Goal: Task Accomplishment & Management: Complete application form

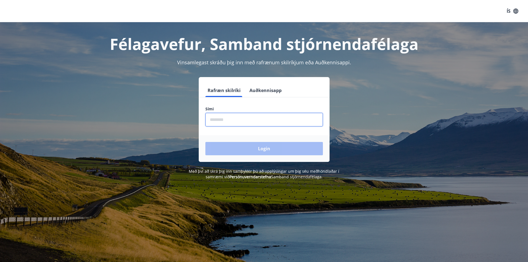
click at [230, 121] on input "phone" at bounding box center [265, 120] width 118 height 14
type input "********"
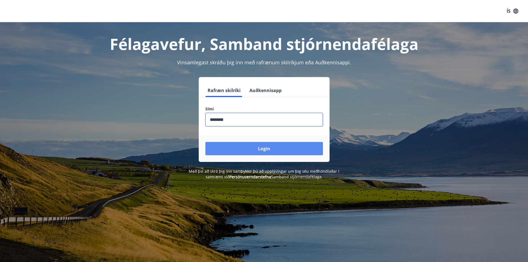
click at [262, 151] on button "Login" at bounding box center [265, 148] width 118 height 13
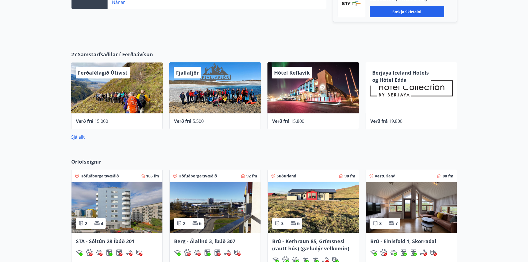
scroll to position [222, 0]
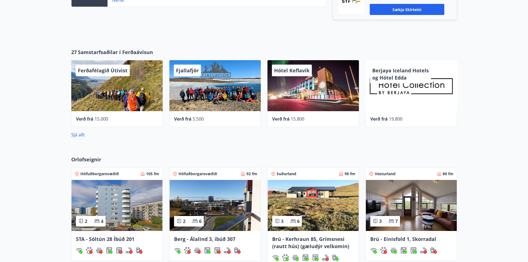
click at [316, 84] on div "Hótel Keflavík" at bounding box center [314, 85] width 92 height 51
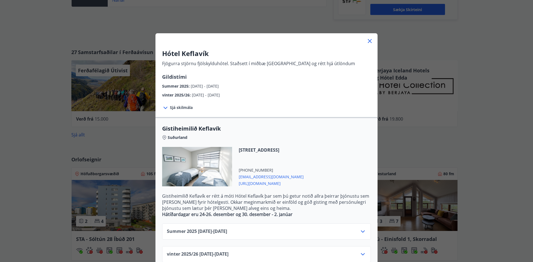
click at [368, 42] on icon at bounding box center [370, 41] width 4 height 4
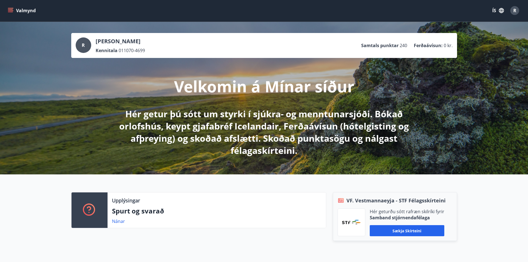
scroll to position [0, 0]
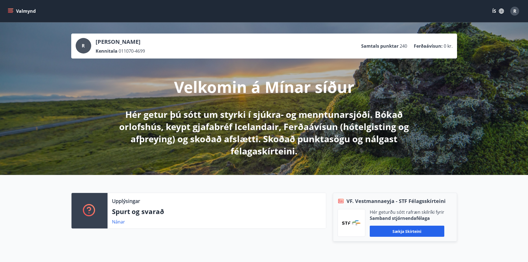
click at [12, 8] on icon "menu" at bounding box center [11, 11] width 6 height 6
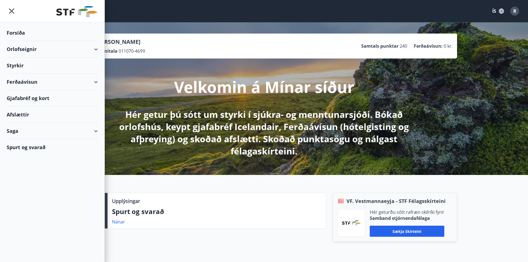
click at [18, 65] on div "Styrkir" at bounding box center [52, 65] width 91 height 16
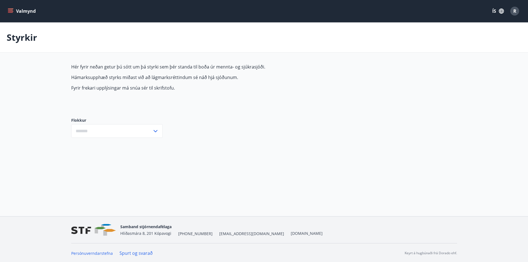
type input "***"
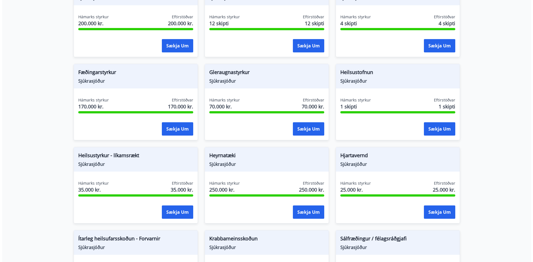
scroll to position [166, 0]
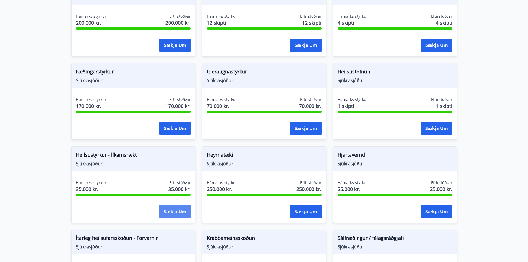
click at [171, 212] on button "Sækja um" at bounding box center [174, 211] width 31 height 13
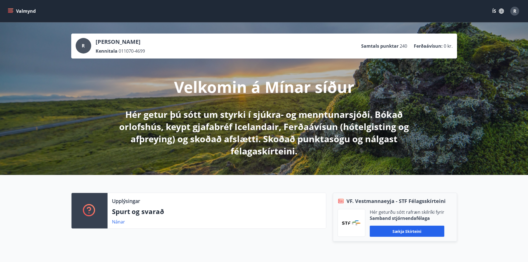
click at [12, 11] on icon "menu" at bounding box center [11, 11] width 6 height 1
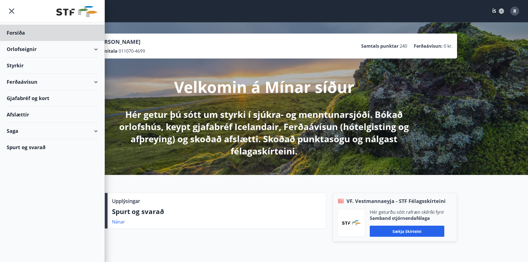
click at [23, 66] on div "Styrkir" at bounding box center [52, 65] width 91 height 16
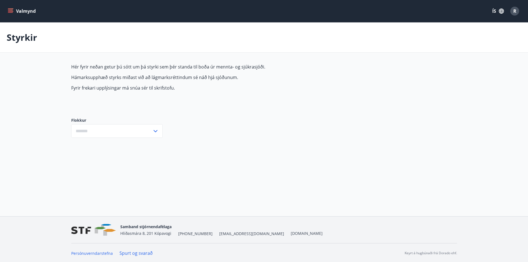
type input "***"
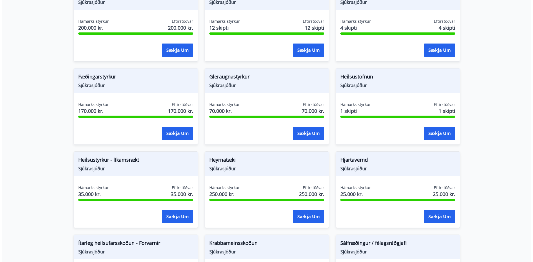
scroll to position [166, 0]
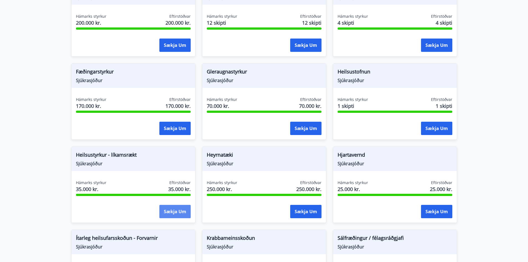
click at [168, 214] on button "Sækja um" at bounding box center [174, 211] width 31 height 13
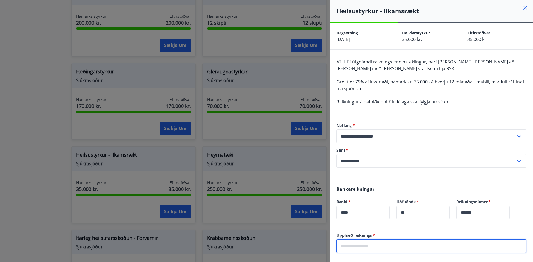
click at [388, 242] on input "text" at bounding box center [431, 246] width 190 height 14
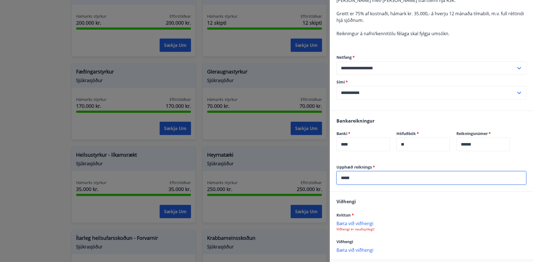
scroll to position [93, 0]
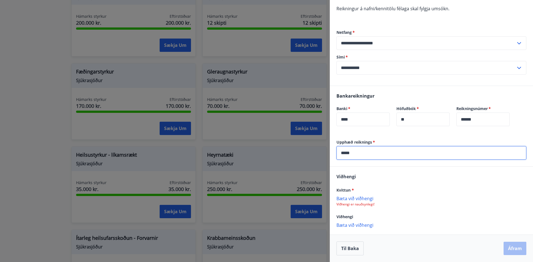
type input "*****"
click at [356, 198] on p "Bæta við viðhengi" at bounding box center [431, 199] width 190 height 6
click at [358, 197] on p "Bæta við viðhengi" at bounding box center [431, 199] width 190 height 6
click at [358, 199] on p "Bæta við viðhengi" at bounding box center [431, 199] width 190 height 6
click at [344, 201] on p "Bæta við viðhengi" at bounding box center [431, 199] width 190 height 6
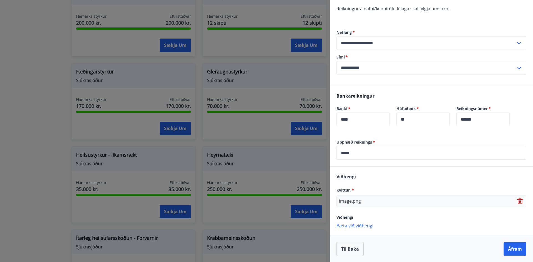
click at [365, 204] on div "image.png" at bounding box center [431, 202] width 190 height 12
click at [353, 199] on p "image.png" at bounding box center [350, 201] width 22 height 7
click at [366, 200] on div "image.png" at bounding box center [431, 202] width 190 height 12
click at [519, 201] on icon at bounding box center [519, 202] width 1 height 2
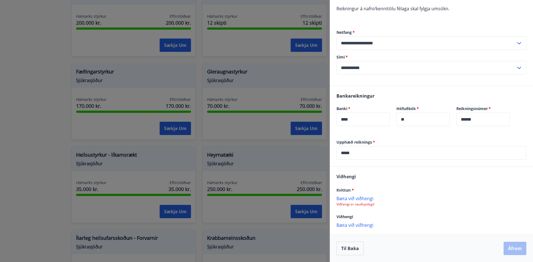
click at [360, 204] on p "Viðhengi er nauðsynlegt!" at bounding box center [431, 204] width 190 height 4
click at [361, 198] on p "Bæta við viðhengi" at bounding box center [431, 199] width 190 height 6
click at [512, 247] on button "Áfram" at bounding box center [514, 248] width 23 height 13
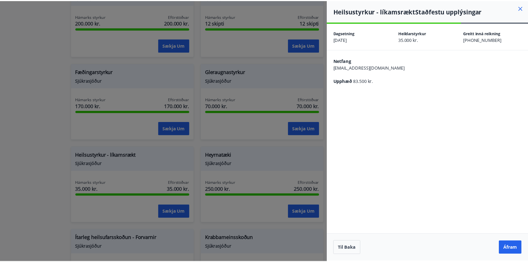
scroll to position [0, 0]
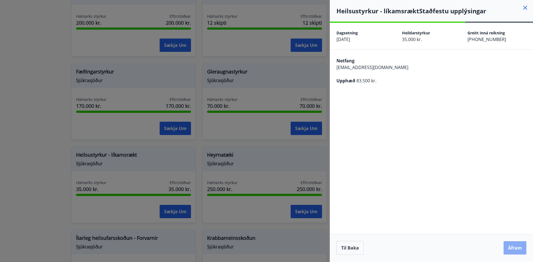
click at [512, 245] on button "Áfram" at bounding box center [514, 247] width 23 height 13
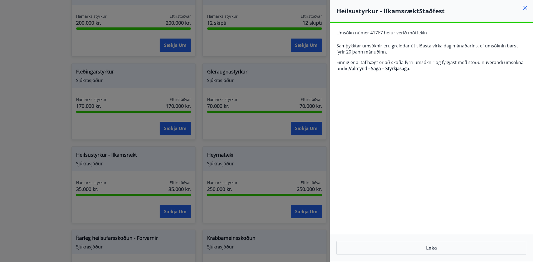
click at [525, 7] on icon at bounding box center [525, 7] width 1 height 1
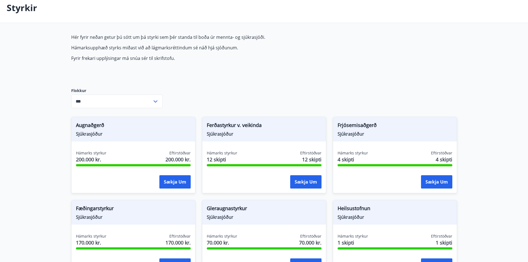
scroll to position [28, 0]
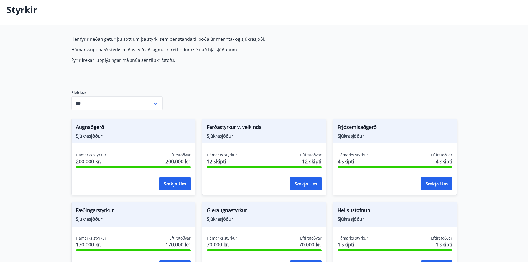
click at [155, 104] on icon at bounding box center [155, 103] width 7 height 7
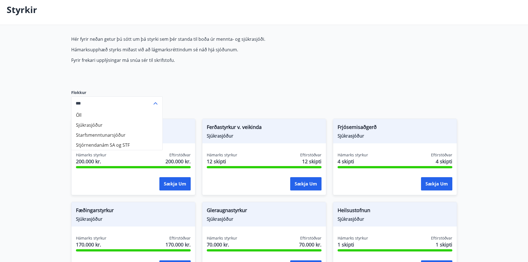
drag, startPoint x: 217, startPoint y: 90, endPoint x: 264, endPoint y: 88, distance: 46.9
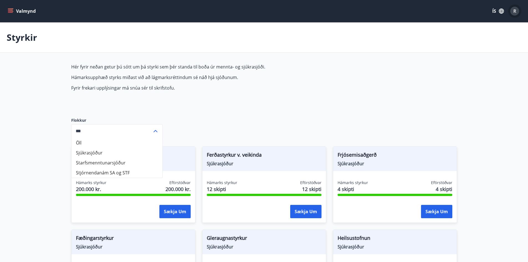
click at [513, 11] on div "R" at bounding box center [515, 11] width 9 height 9
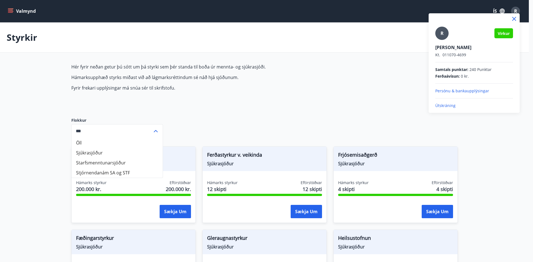
click at [447, 108] on p "Útskráning" at bounding box center [474, 106] width 78 height 6
click at [442, 105] on p "Útskráning" at bounding box center [474, 106] width 78 height 6
click at [513, 18] on icon at bounding box center [514, 19] width 4 height 4
